Goal: Information Seeking & Learning: Learn about a topic

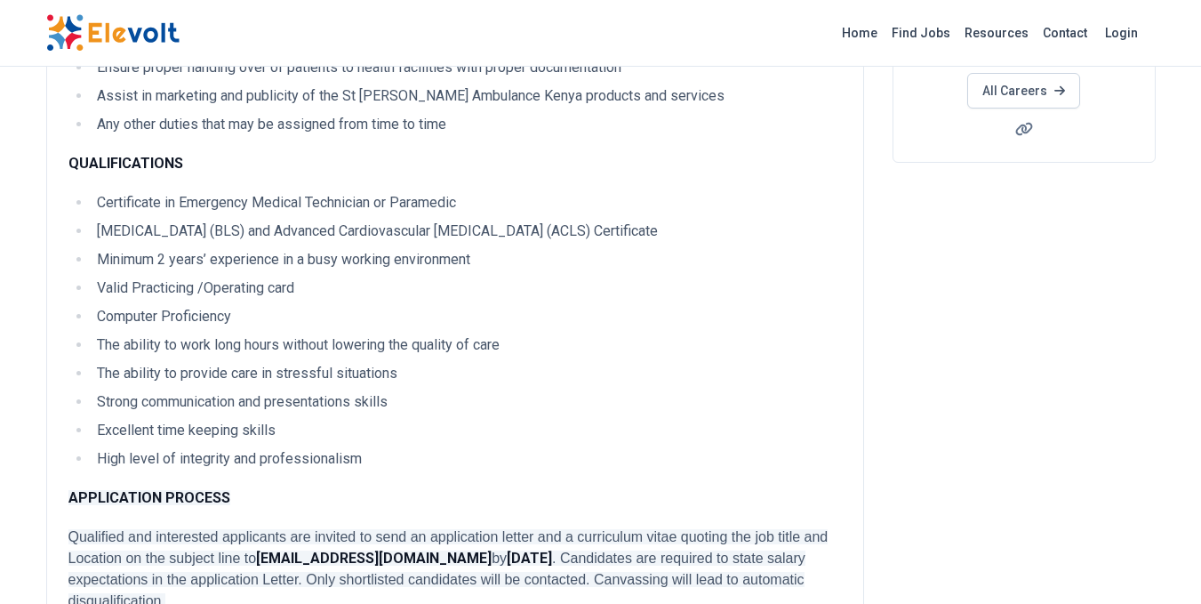
scroll to position [359, 0]
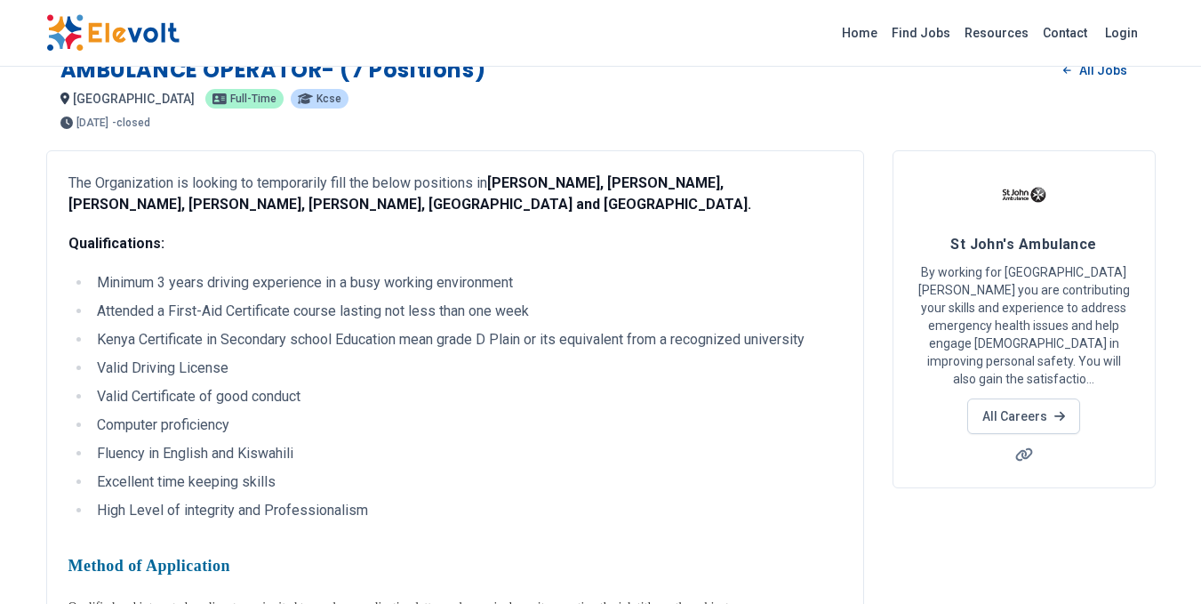
scroll to position [32, 0]
